Goal: Find specific fact: Find specific fact

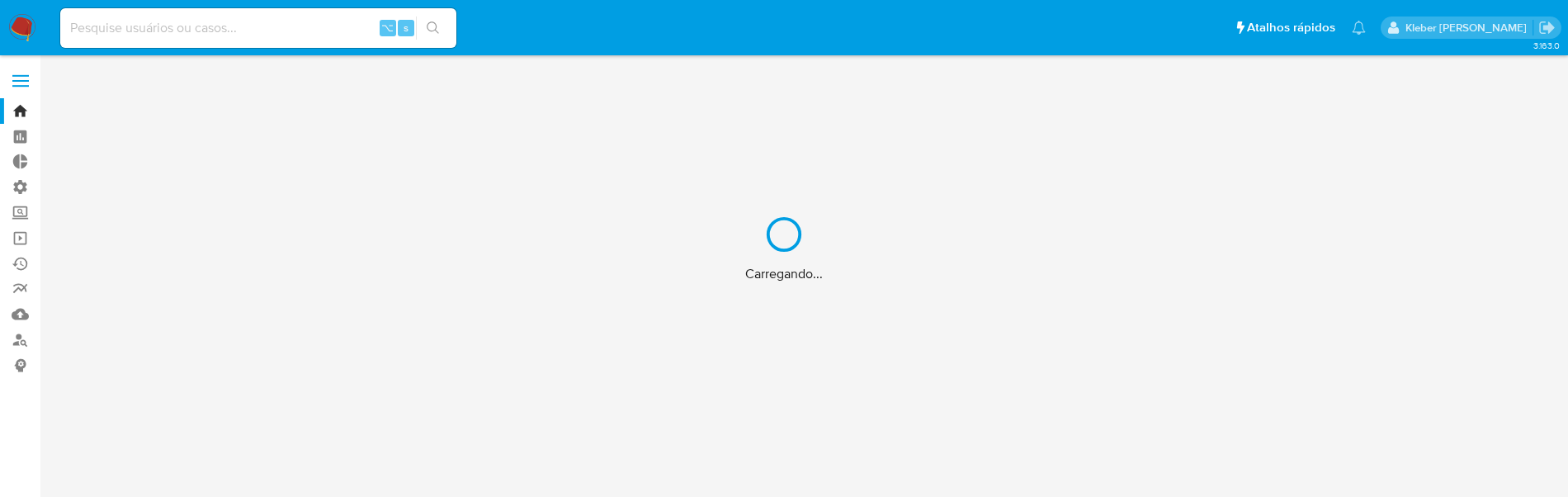
click at [105, 29] on div "Carregando..." at bounding box center [784, 248] width 1568 height 497
click at [125, 29] on div "Carregando..." at bounding box center [784, 248] width 1568 height 497
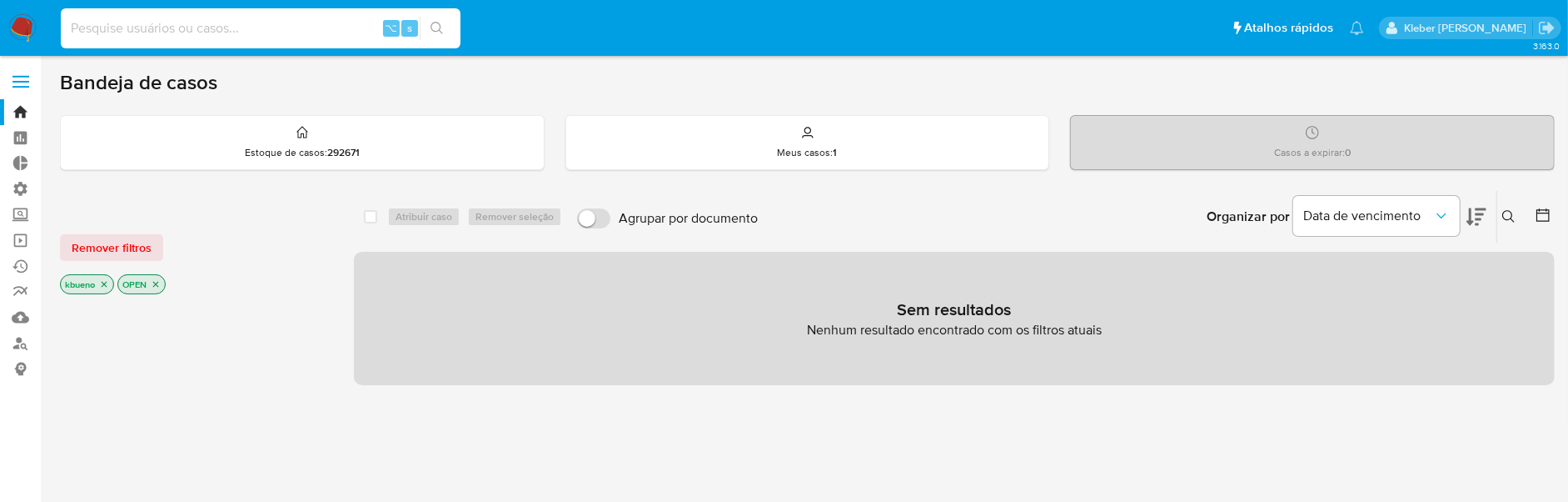
click at [128, 30] on input at bounding box center [261, 28] width 400 height 21
paste input "2697550987"
type input "2697550987"
click at [437, 29] on icon "search-icon" at bounding box center [437, 28] width 13 height 13
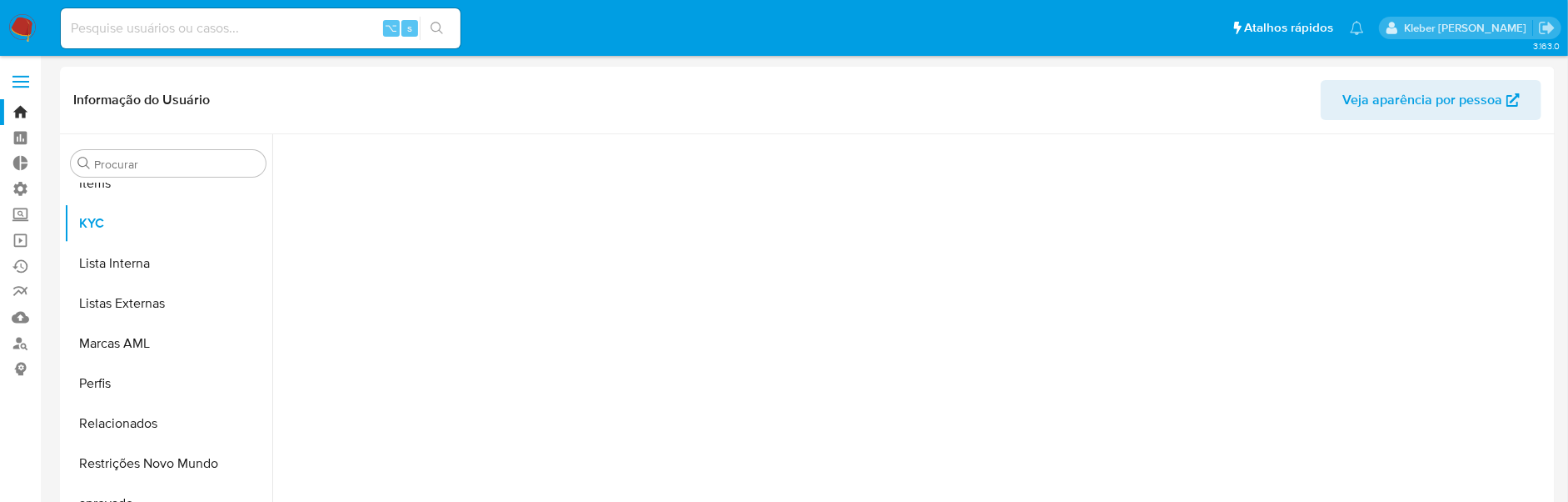
scroll to position [903, 0]
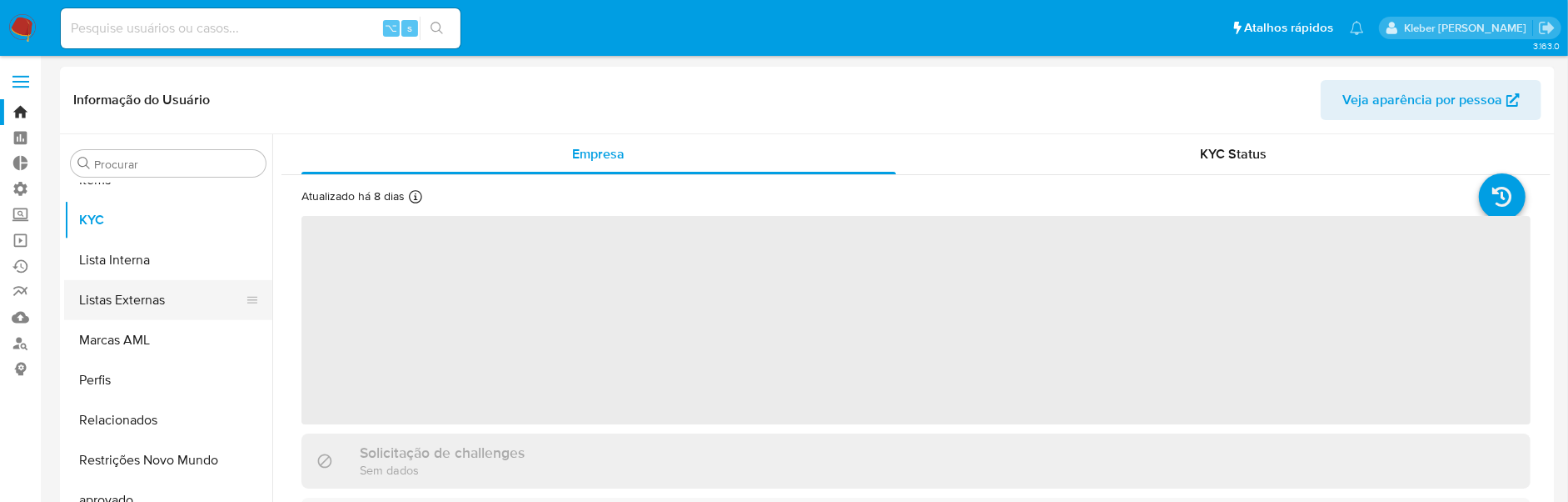
select select "10"
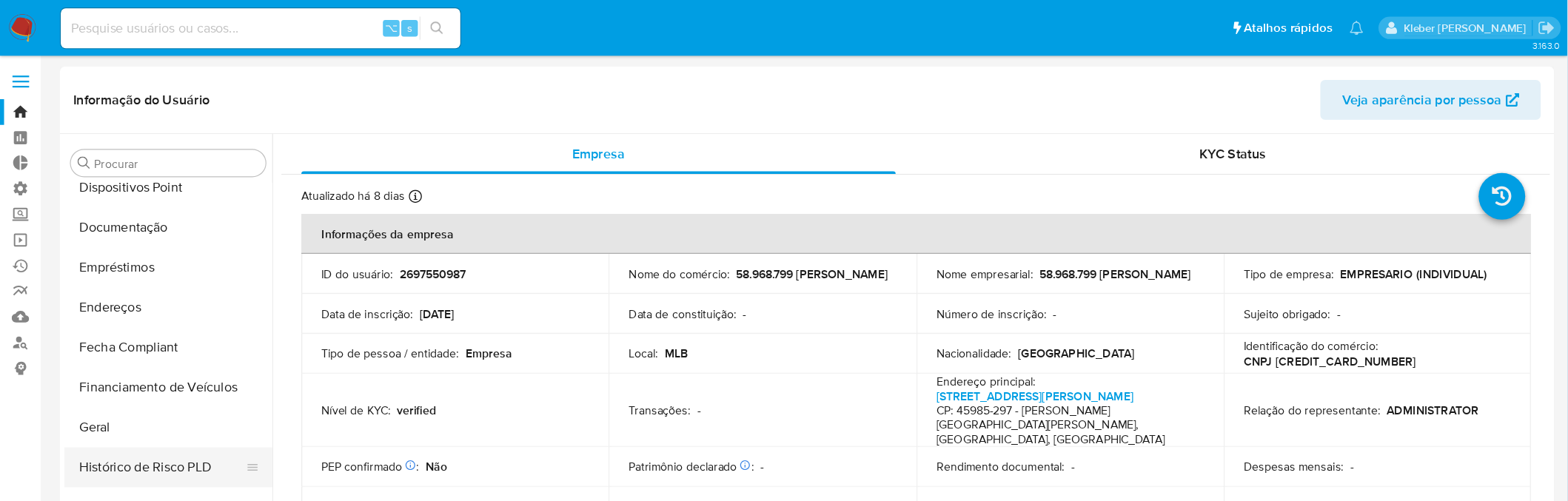
scroll to position [379, 0]
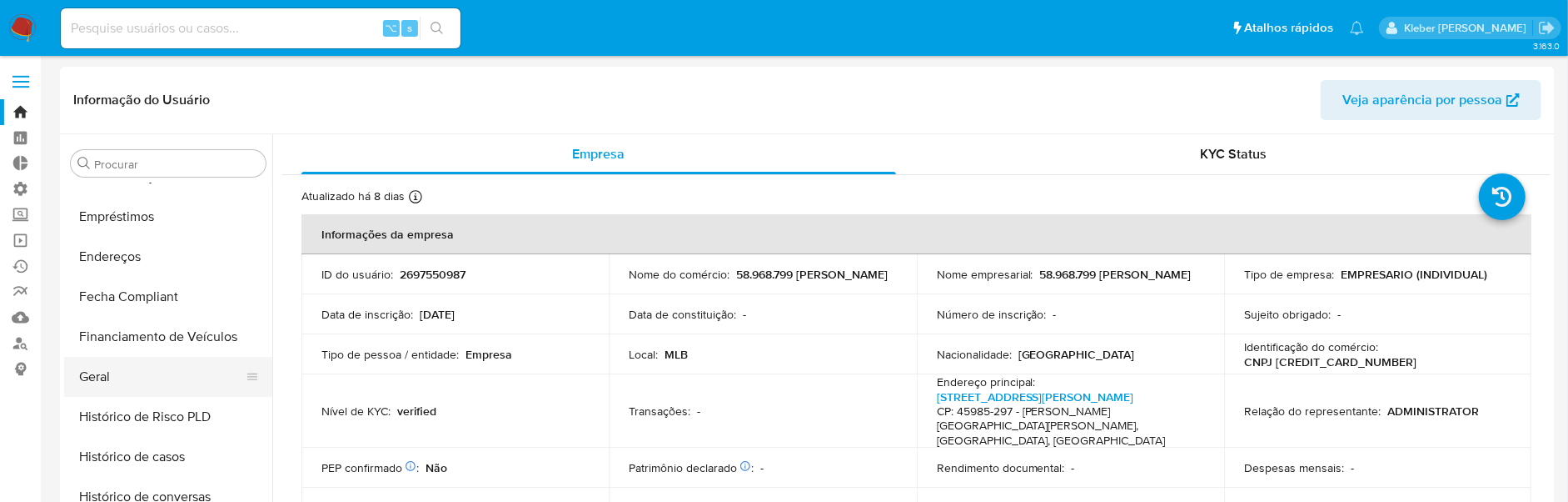
click at [141, 376] on button "Geral" at bounding box center [161, 376] width 195 height 40
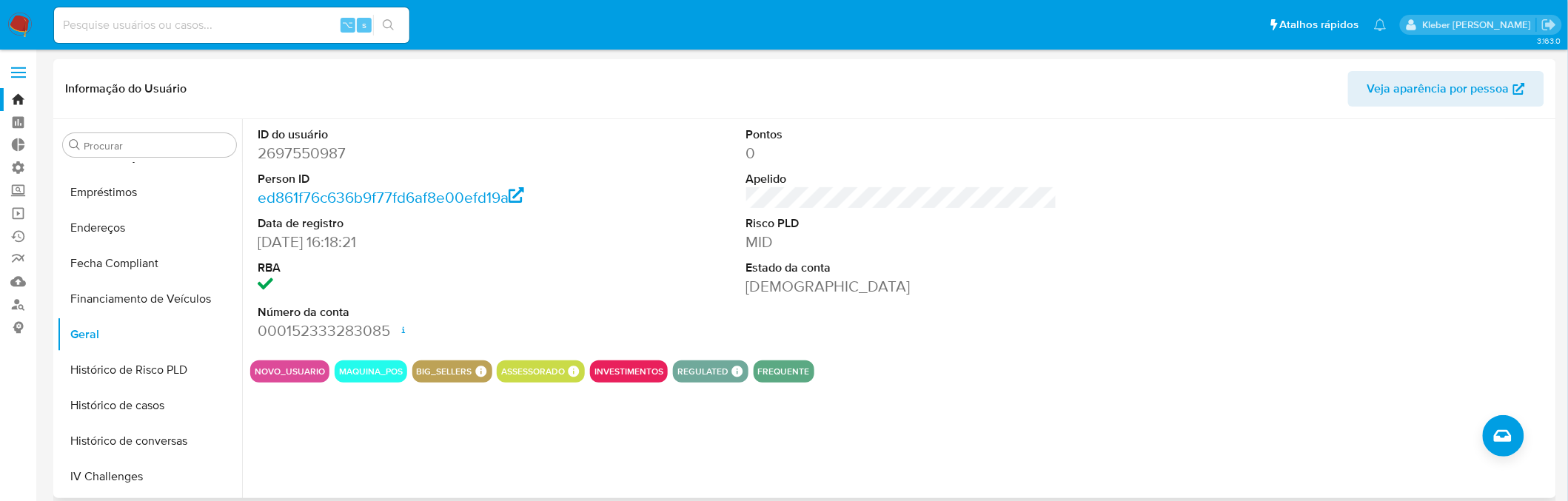
drag, startPoint x: 261, startPoint y: 243, endPoint x: 405, endPoint y: 235, distance: 144.2
click at [405, 235] on dd "[DATE] 16:18:21" at bounding box center [413, 241] width 311 height 21
click at [350, 241] on dd "[DATE] 16:18:21" at bounding box center [413, 241] width 311 height 21
drag, startPoint x: 260, startPoint y: 242, endPoint x: 387, endPoint y: 241, distance: 127.0
click at [387, 241] on dd "[DATE] 16:18:21" at bounding box center [413, 241] width 311 height 21
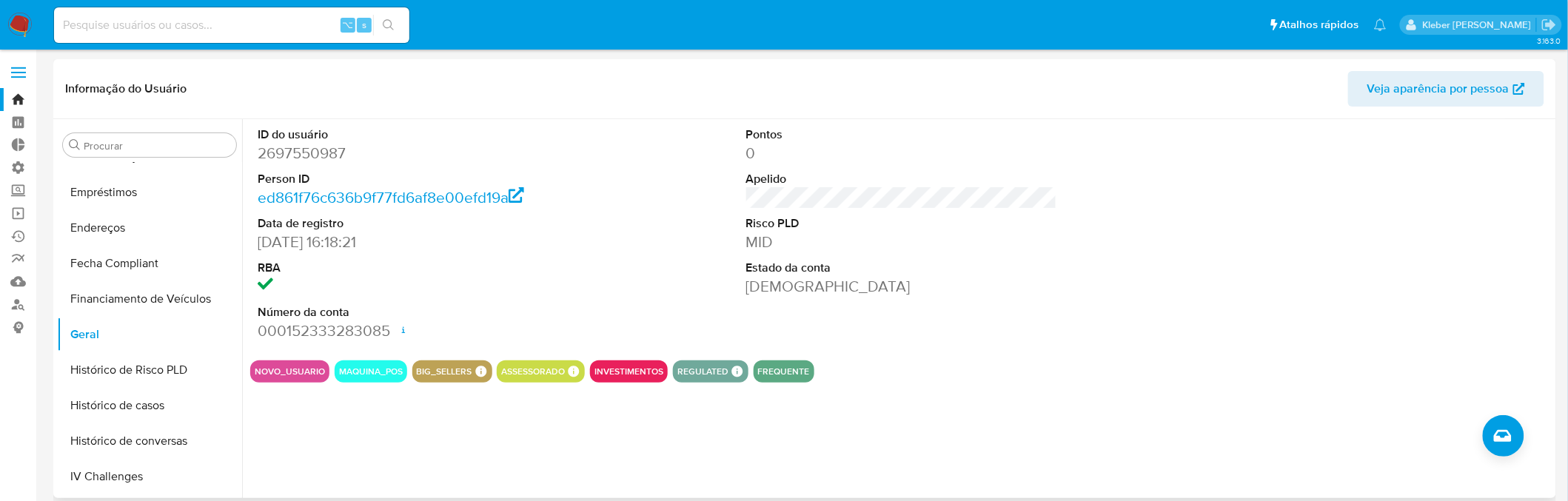
click at [429, 424] on div "ID do usuário 2697550987 Person ID ed861f76c636b9f77fd6af8e00efd19a Data de reg…" at bounding box center [898, 309] width 1311 height 379
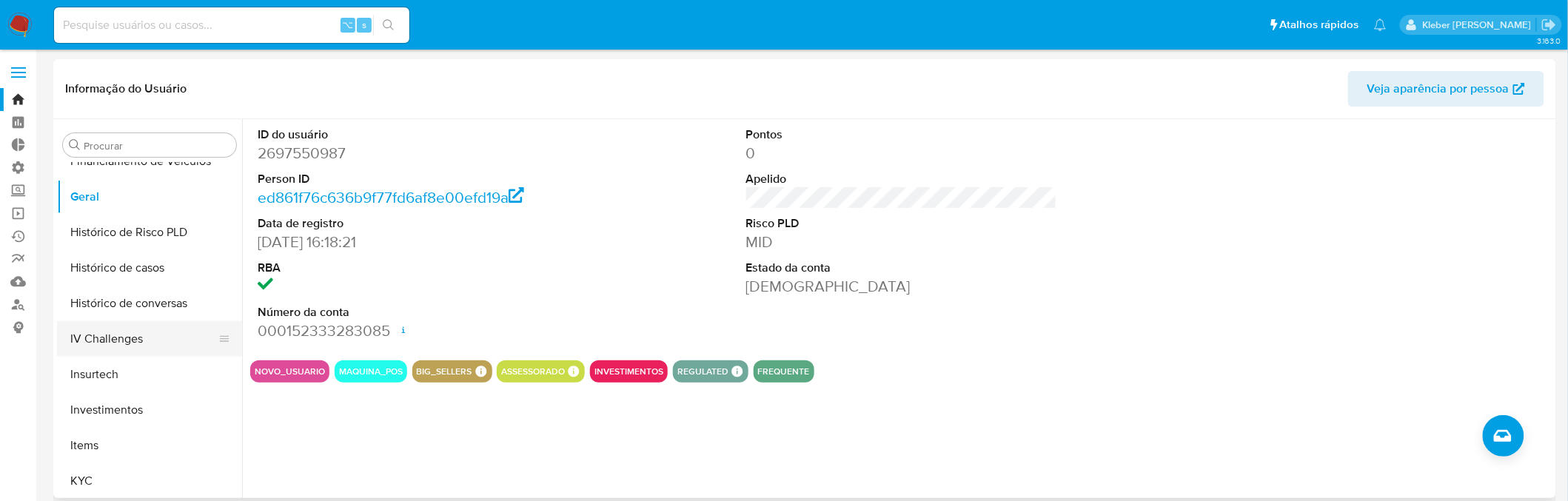
scroll to position [518, 0]
click at [96, 337] on button "IV Challenges" at bounding box center [143, 337] width 173 height 35
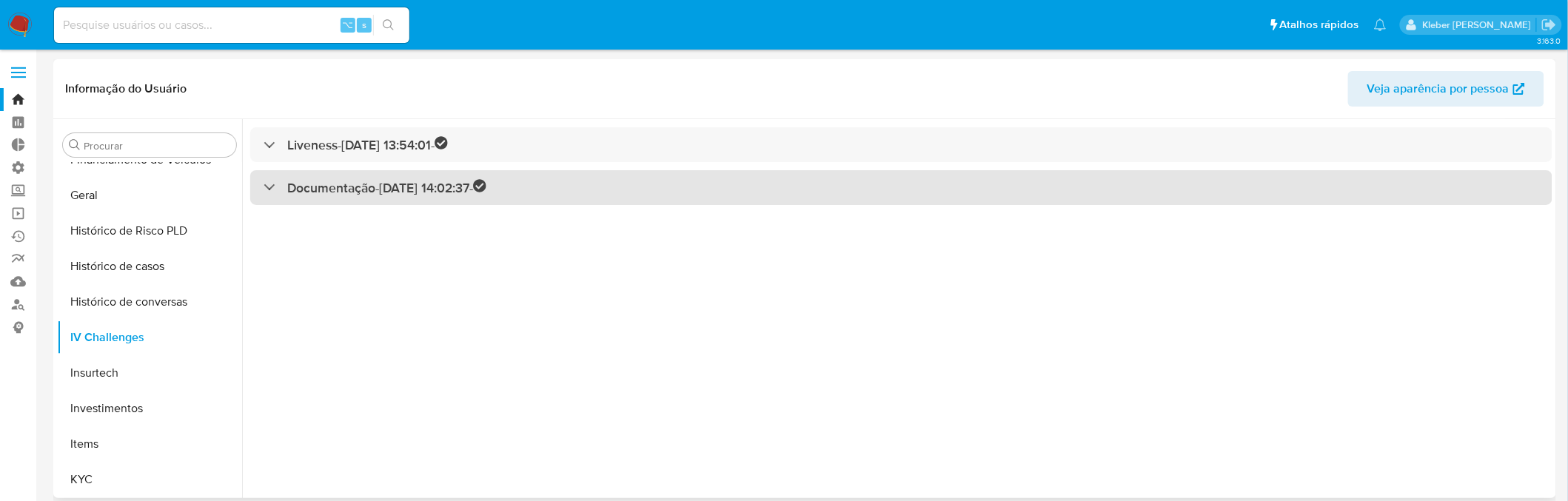
click at [264, 186] on div at bounding box center [264, 186] width 0 height 0
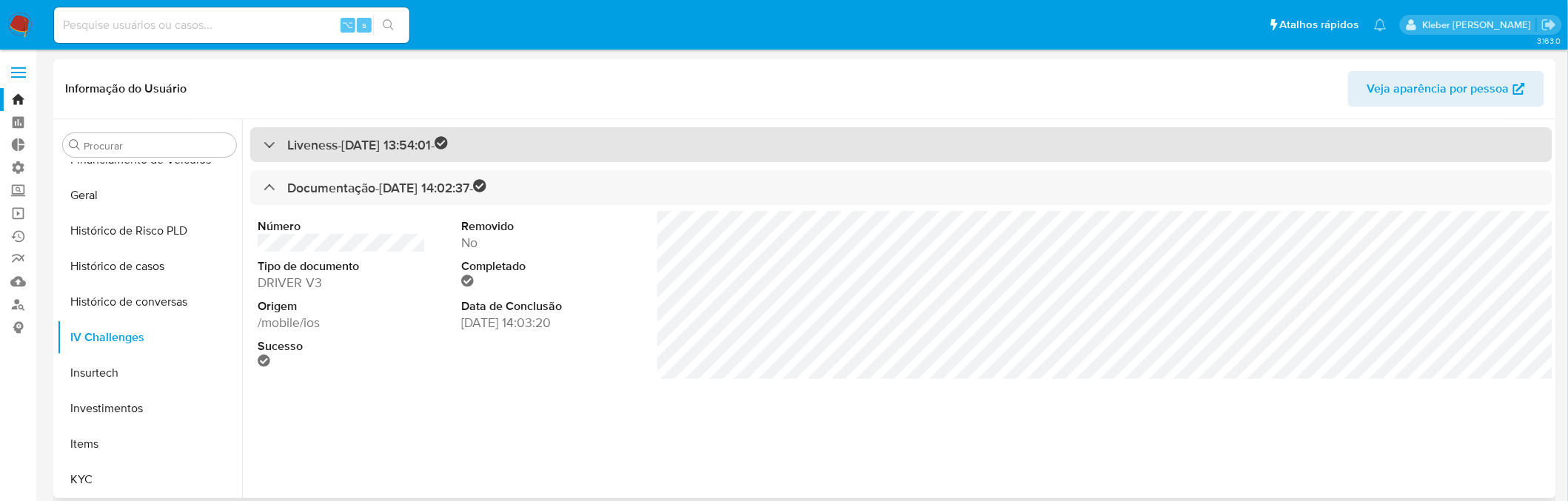
click at [268, 149] on div "Liveness - [DATE] 13:54:01 -" at bounding box center [356, 144] width 185 height 17
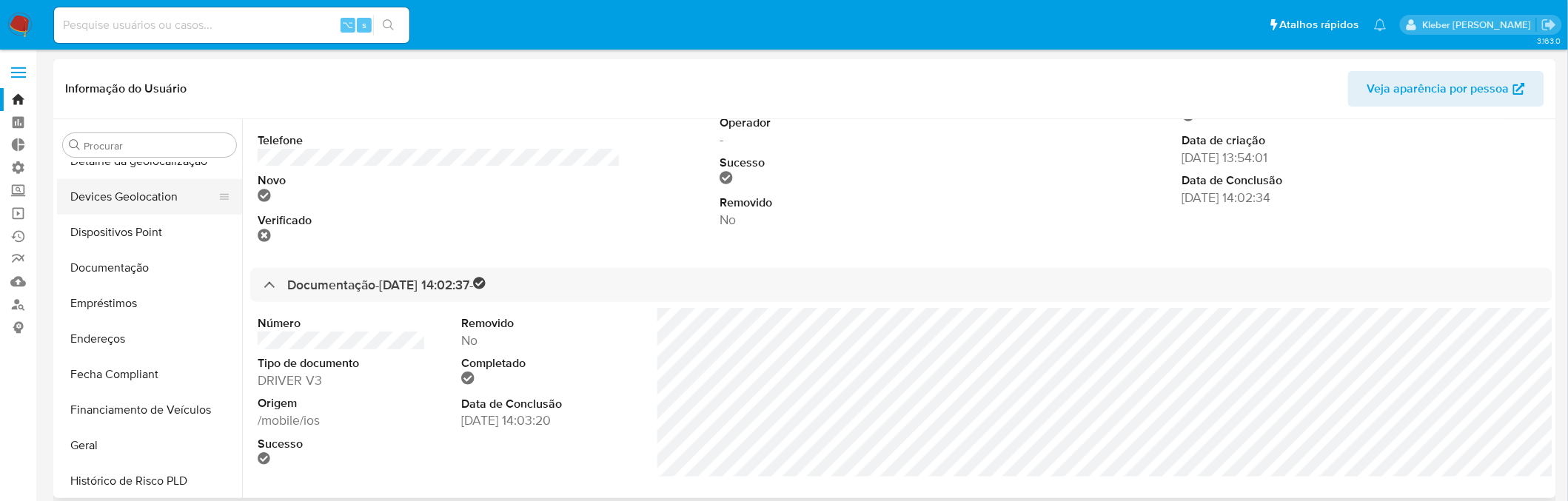
scroll to position [153, 0]
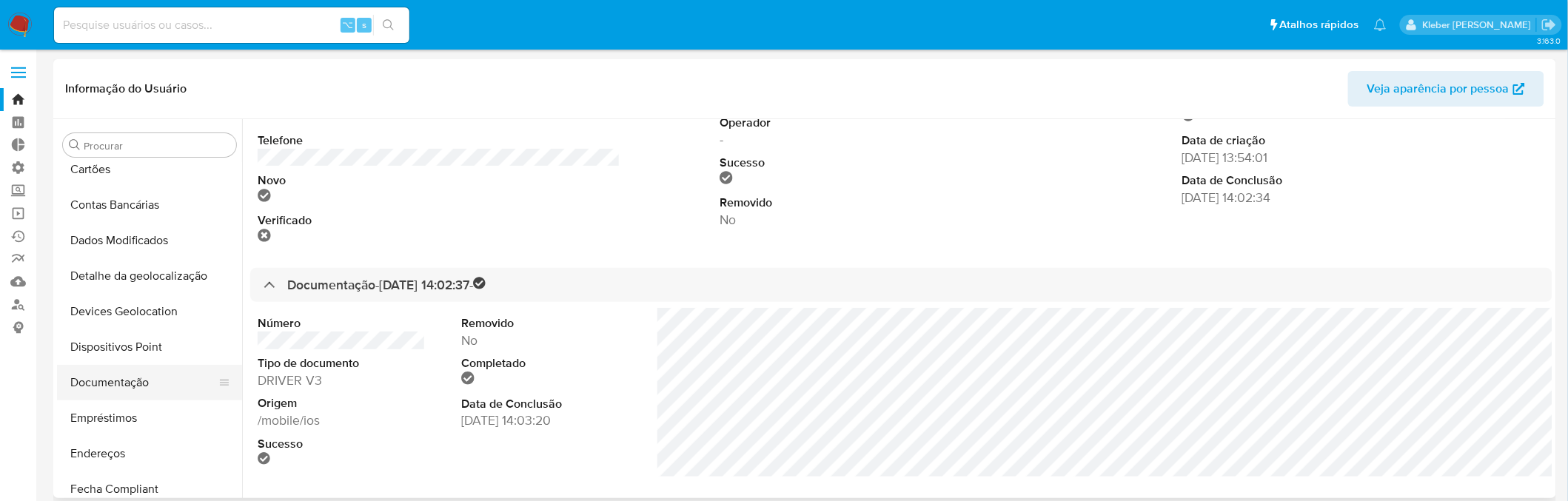
click at [106, 378] on button "Documentação" at bounding box center [143, 382] width 173 height 35
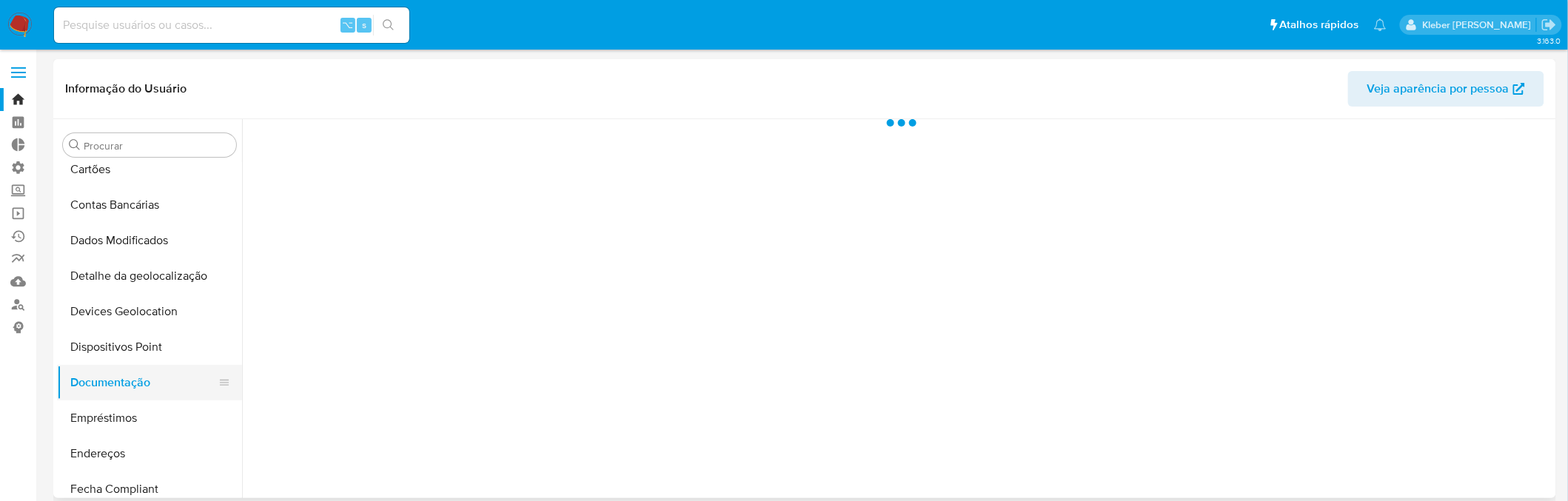
scroll to position [0, 0]
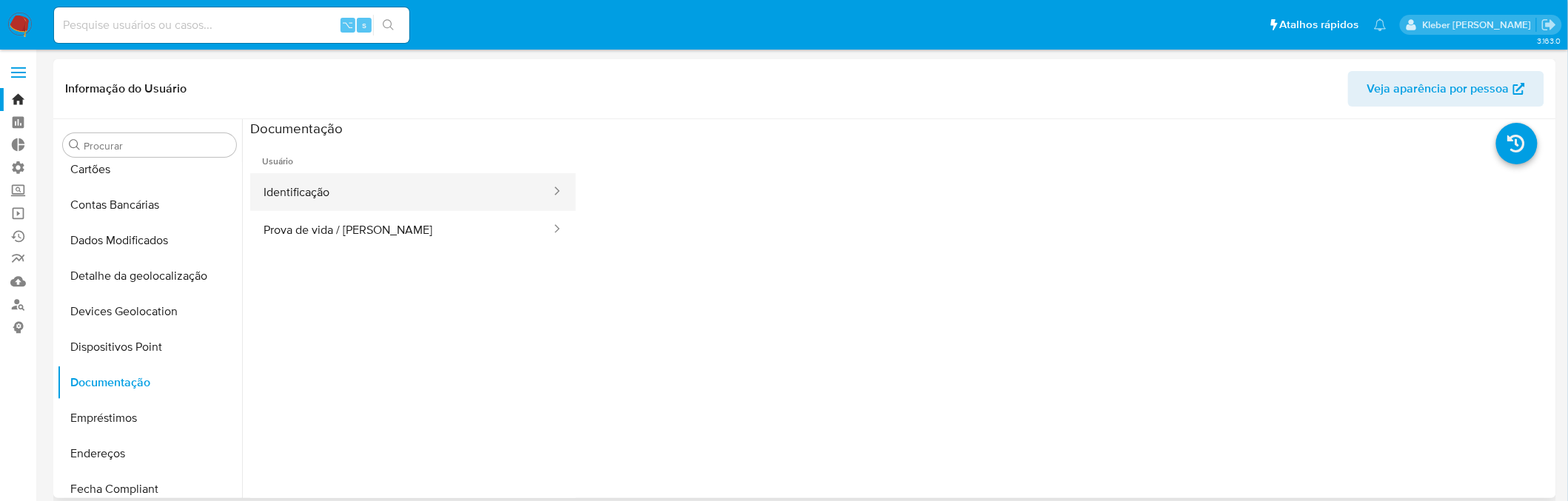
click at [374, 195] on button "Identificação" at bounding box center [401, 192] width 302 height 38
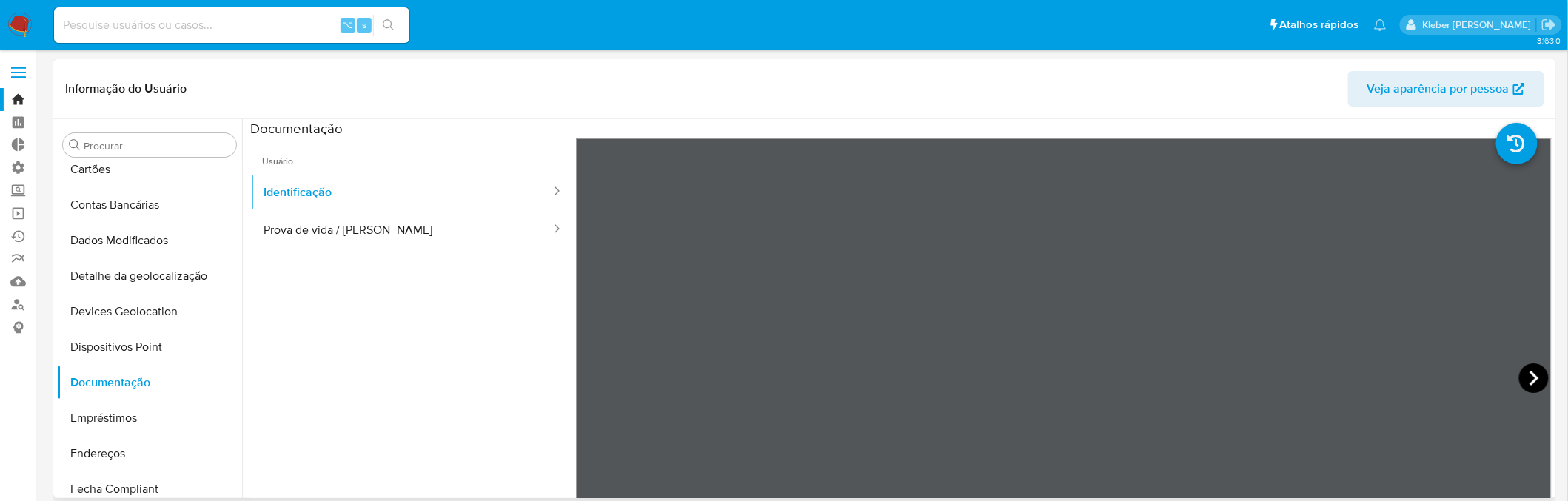
click at [1406, 382] on icon at bounding box center [1534, 378] width 30 height 30
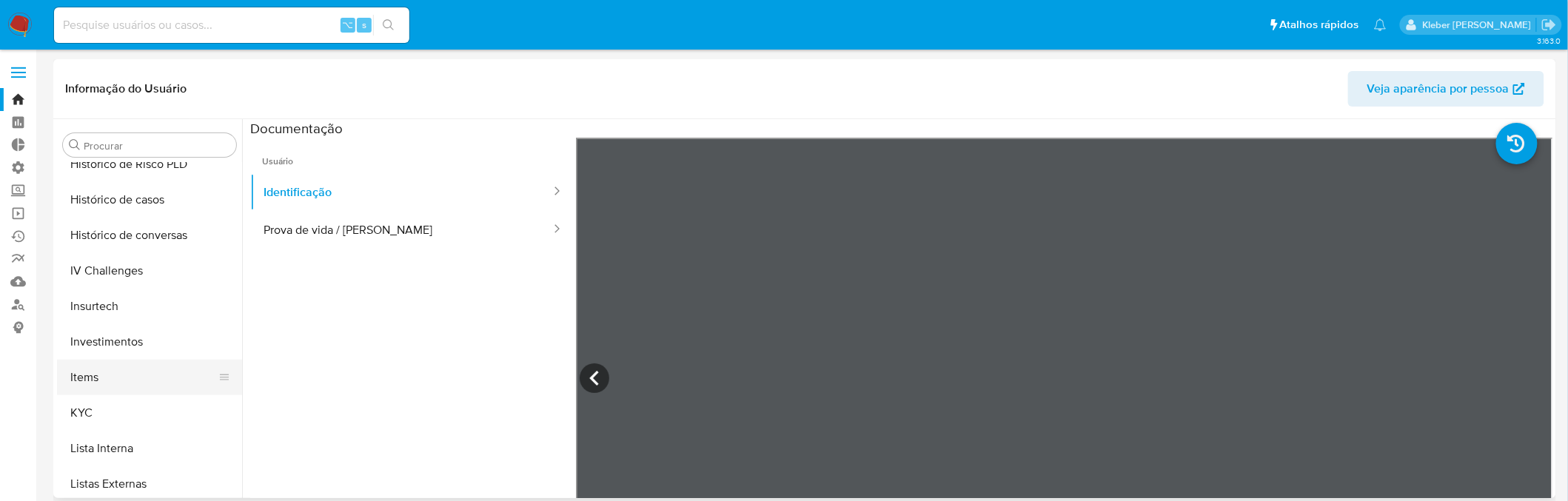
scroll to position [597, 0]
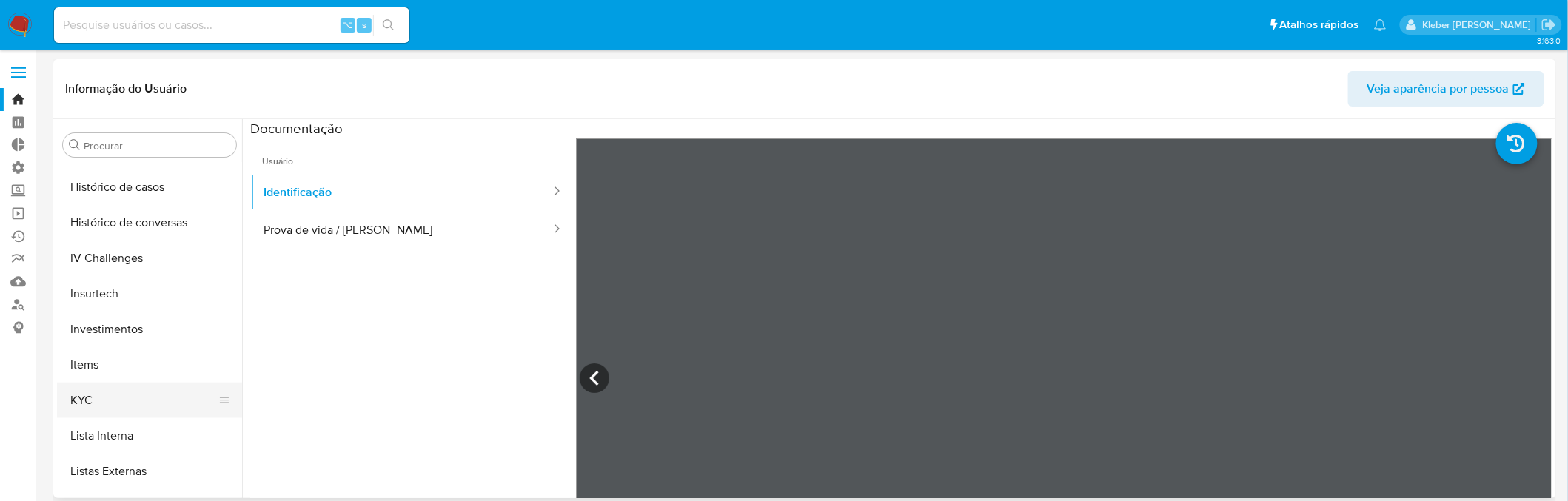
click at [105, 397] on button "KYC" at bounding box center [143, 400] width 173 height 35
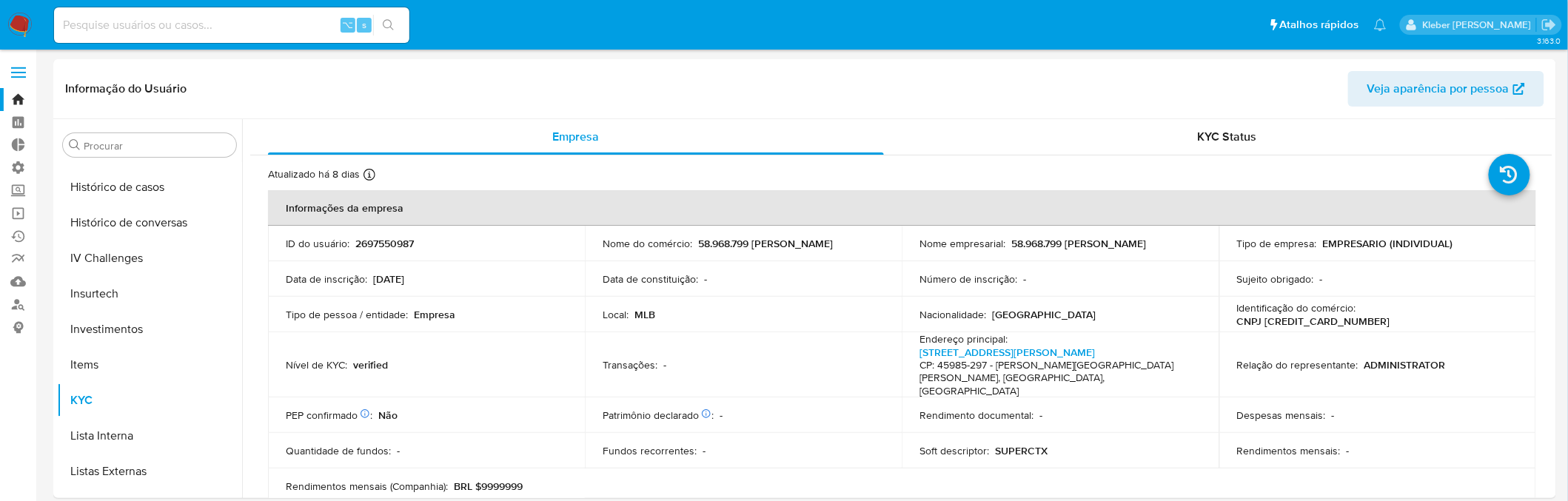
click at [1391, 315] on p "CNPJ [CREDIT_CARD_NUMBER]" at bounding box center [1314, 321] width 153 height 13
copy p "[CREDIT_CARD_NUMBER]"
